Goal: Task Accomplishment & Management: Use online tool/utility

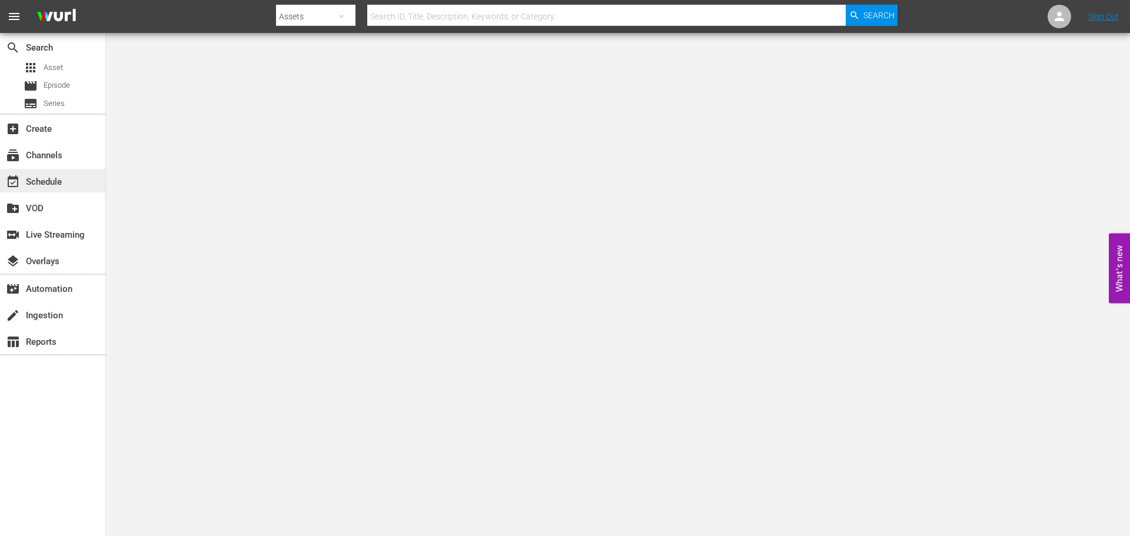
click at [64, 181] on div "event_available Schedule" at bounding box center [33, 180] width 66 height 11
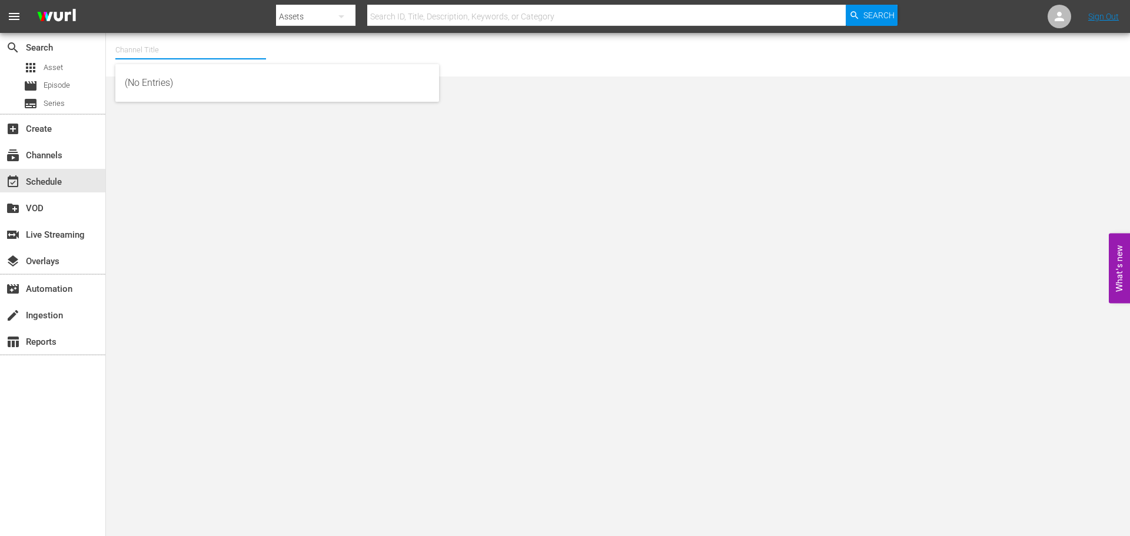
click at [155, 47] on input "text" at bounding box center [190, 50] width 151 height 28
click at [150, 84] on div "Acorn (1976 - amc_networks_acorntvmysteries_1)" at bounding box center [277, 83] width 305 height 28
type input "Acorn (1976 - amc_networks_acorntvmysteries_1)"
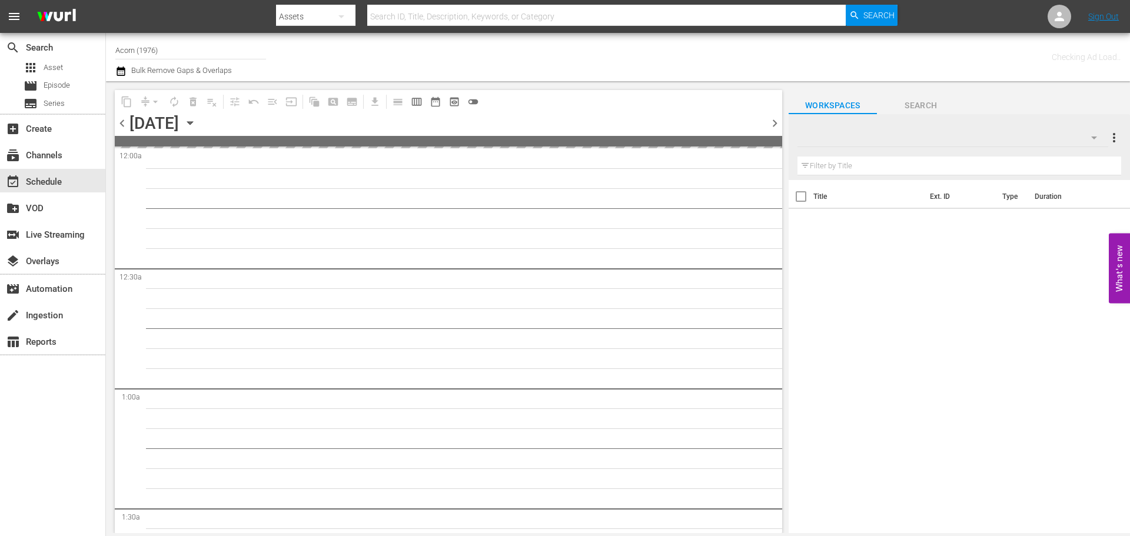
click at [199, 124] on div "Wednesday, August 13th August 13th" at bounding box center [164, 123] width 70 height 19
click at [196, 121] on icon "button" at bounding box center [190, 122] width 13 height 13
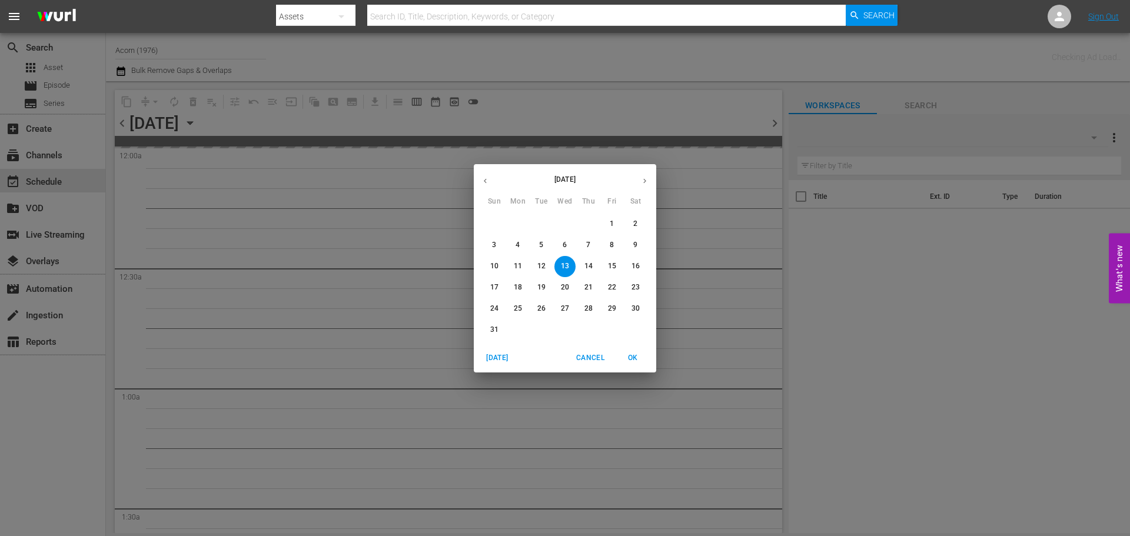
click at [495, 326] on p "31" at bounding box center [494, 330] width 8 height 10
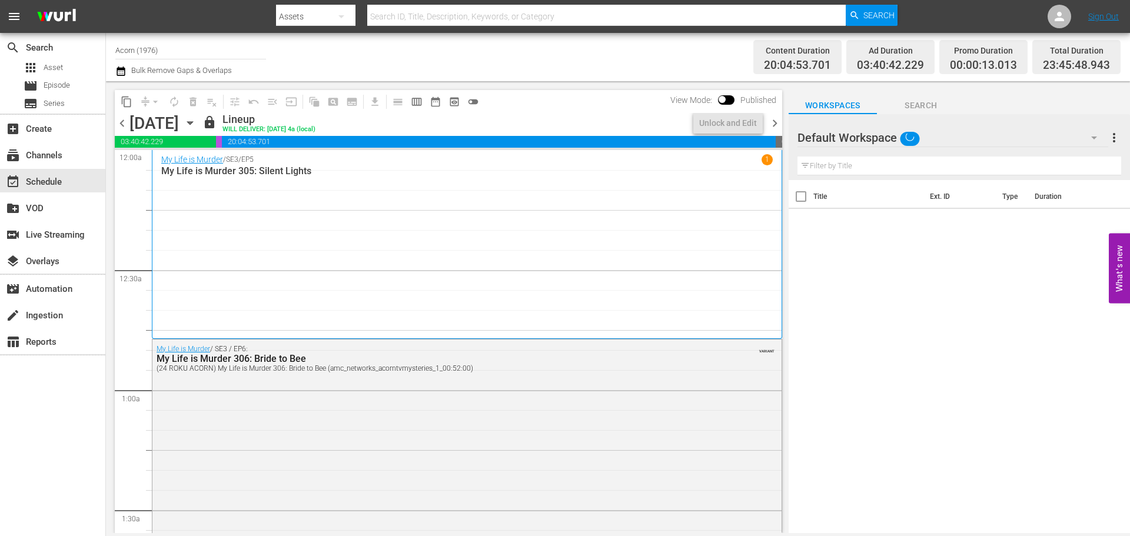
click at [316, 181] on div "My Life is Murder / SE3 / EP5 1 My Life is Murder 305: Silent Lights" at bounding box center [466, 244] width 611 height 180
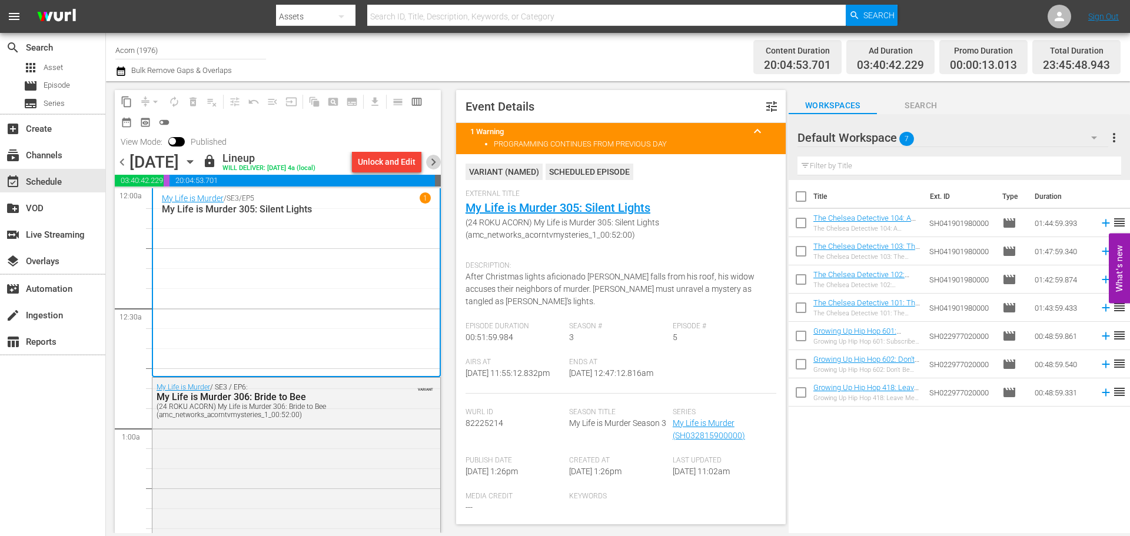
click at [438, 159] on span "chevron_right" at bounding box center [433, 162] width 15 height 15
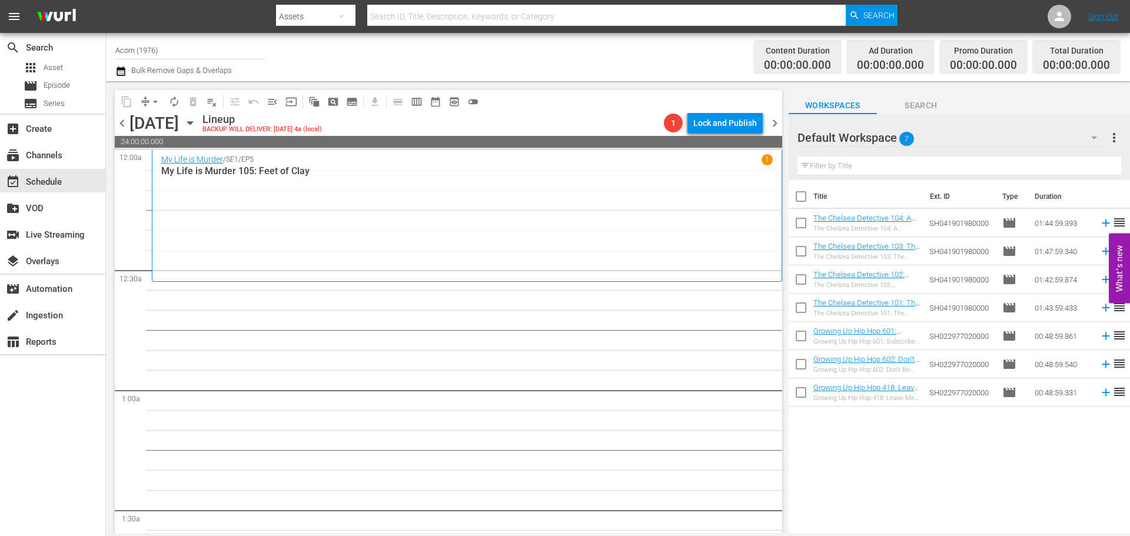
drag, startPoint x: 332, startPoint y: 182, endPoint x: 355, endPoint y: 179, distance: 22.5
click at [332, 182] on div "My Life is Murder / SE1 / EP5 1 My Life is Murder 105: Feet of [PERSON_NAME]" at bounding box center [466, 216] width 611 height 124
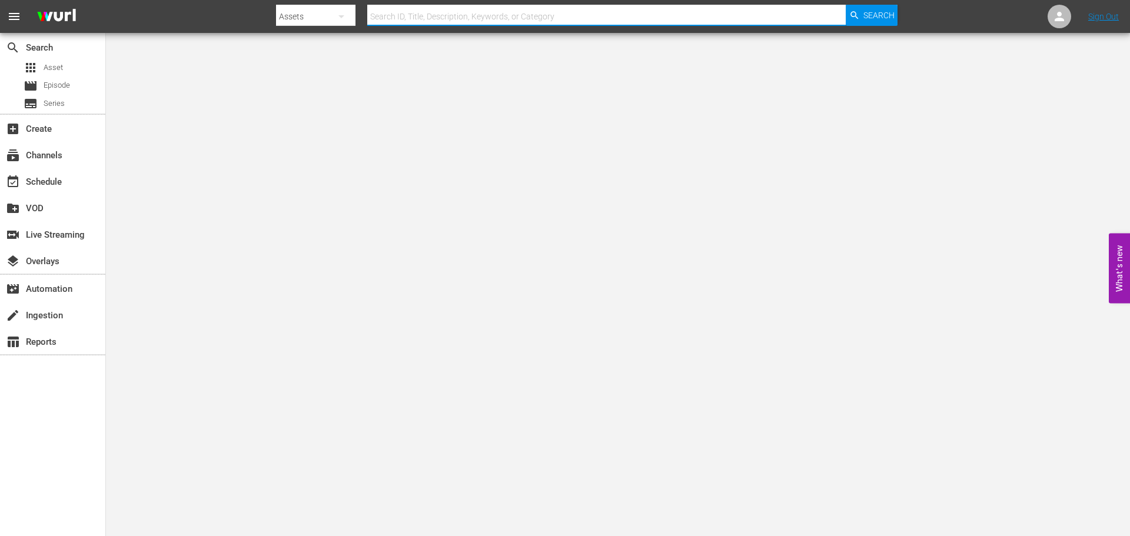
click at [492, 23] on input "text" at bounding box center [606, 16] width 478 height 28
click at [40, 177] on div "event_available Schedule" at bounding box center [33, 180] width 66 height 11
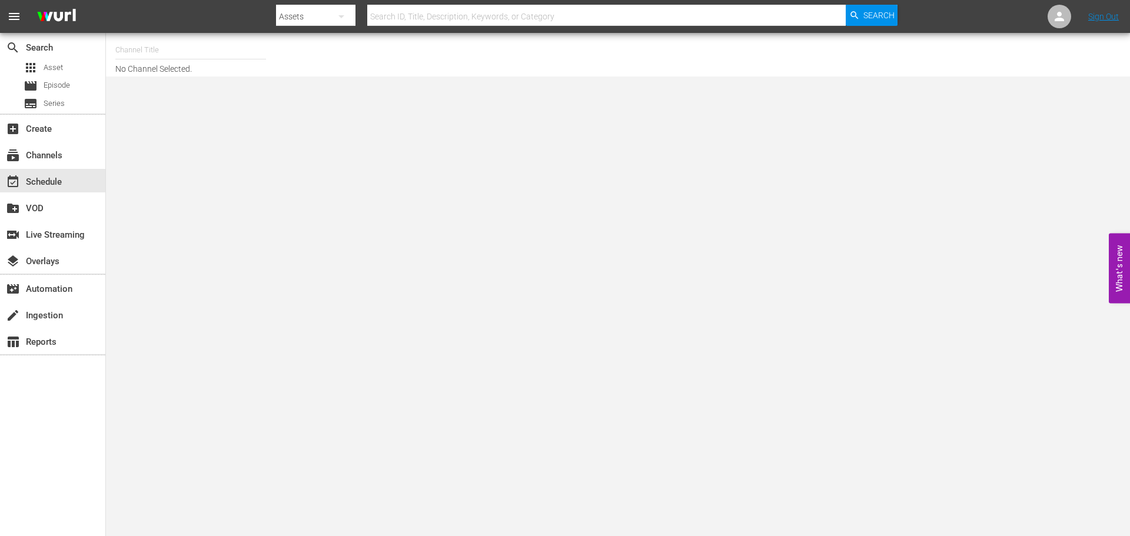
click at [135, 48] on input "text" at bounding box center [190, 50] width 151 height 28
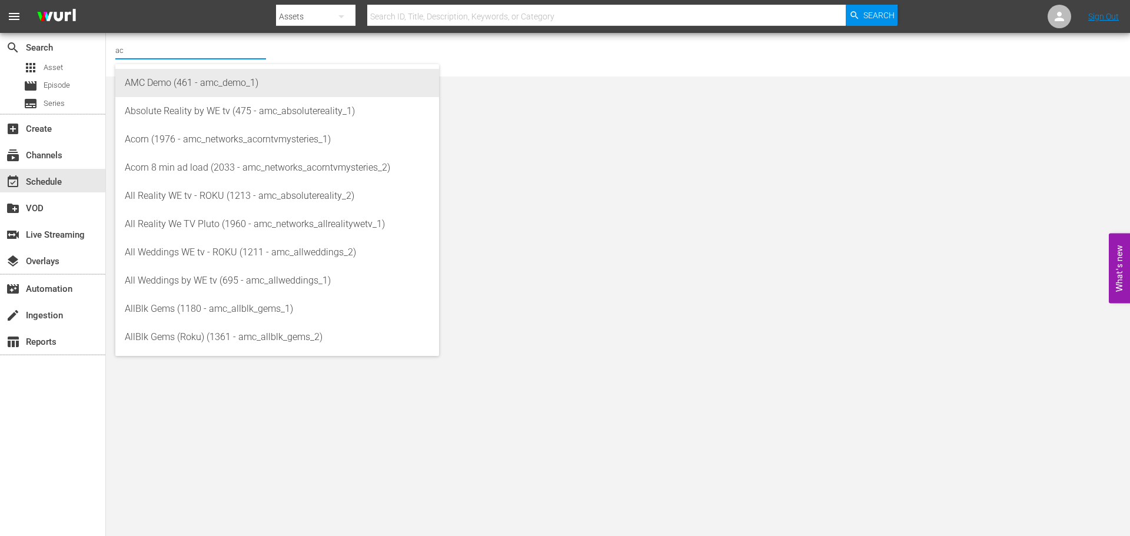
click at [174, 73] on div "AMC Demo (461 - amc_demo_1)" at bounding box center [277, 83] width 305 height 28
type input "Acorn (1976 - amc_networks_acorntvmysteries_1)"
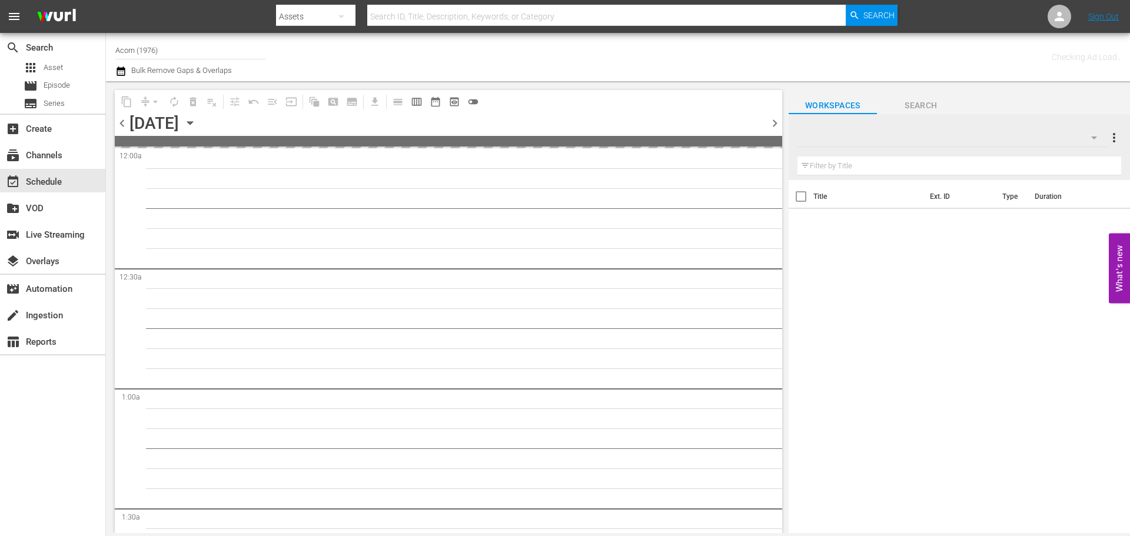
click at [196, 117] on icon "button" at bounding box center [190, 122] width 13 height 13
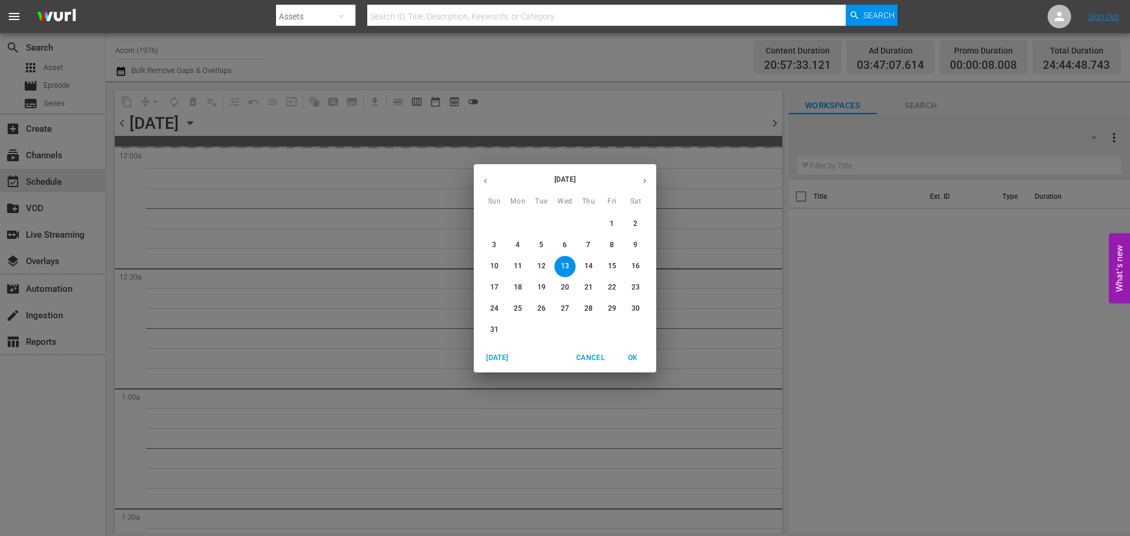
click at [635, 176] on button "button" at bounding box center [644, 180] width 23 height 23
click at [522, 216] on button "1" at bounding box center [517, 224] width 21 height 21
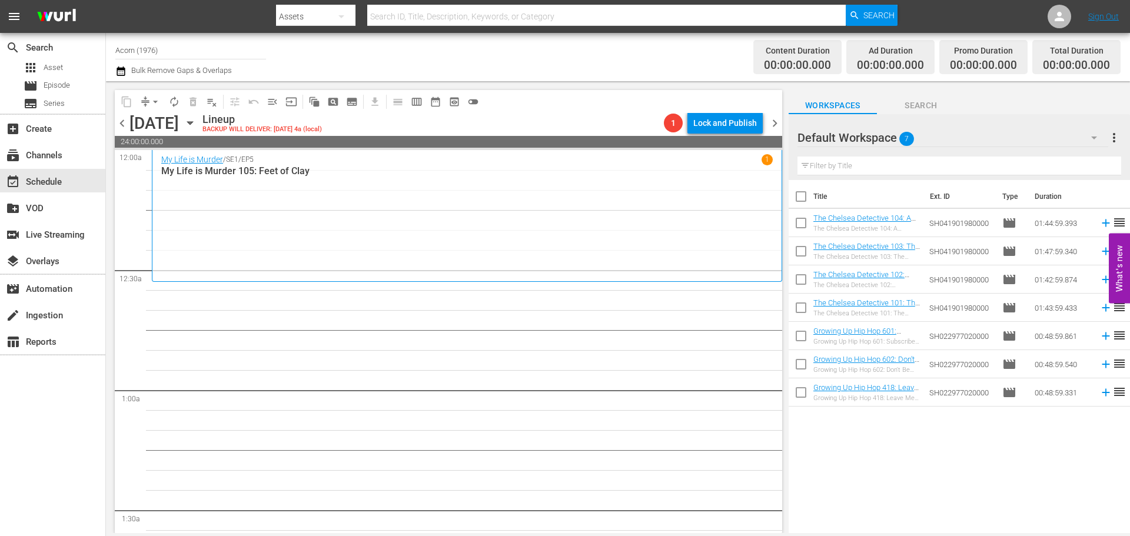
click at [296, 188] on div "My Life is Murder / SE1 / EP5 1 My Life is Murder 105: Feet of [PERSON_NAME]" at bounding box center [466, 216] width 611 height 124
